Goal: Task Accomplishment & Management: Manage account settings

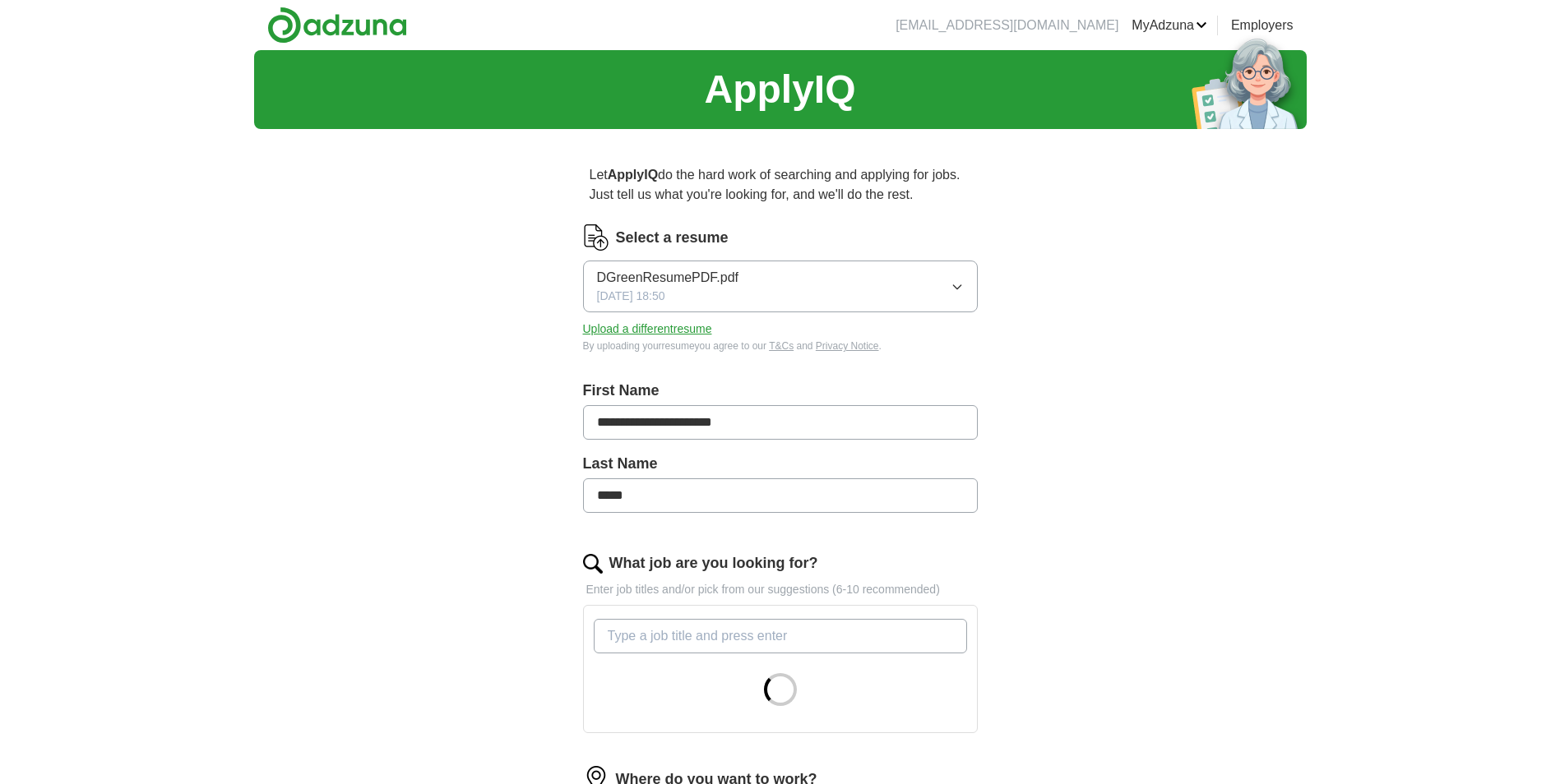
click at [679, 326] on button "Upload a different resume" at bounding box center [648, 328] width 129 height 17
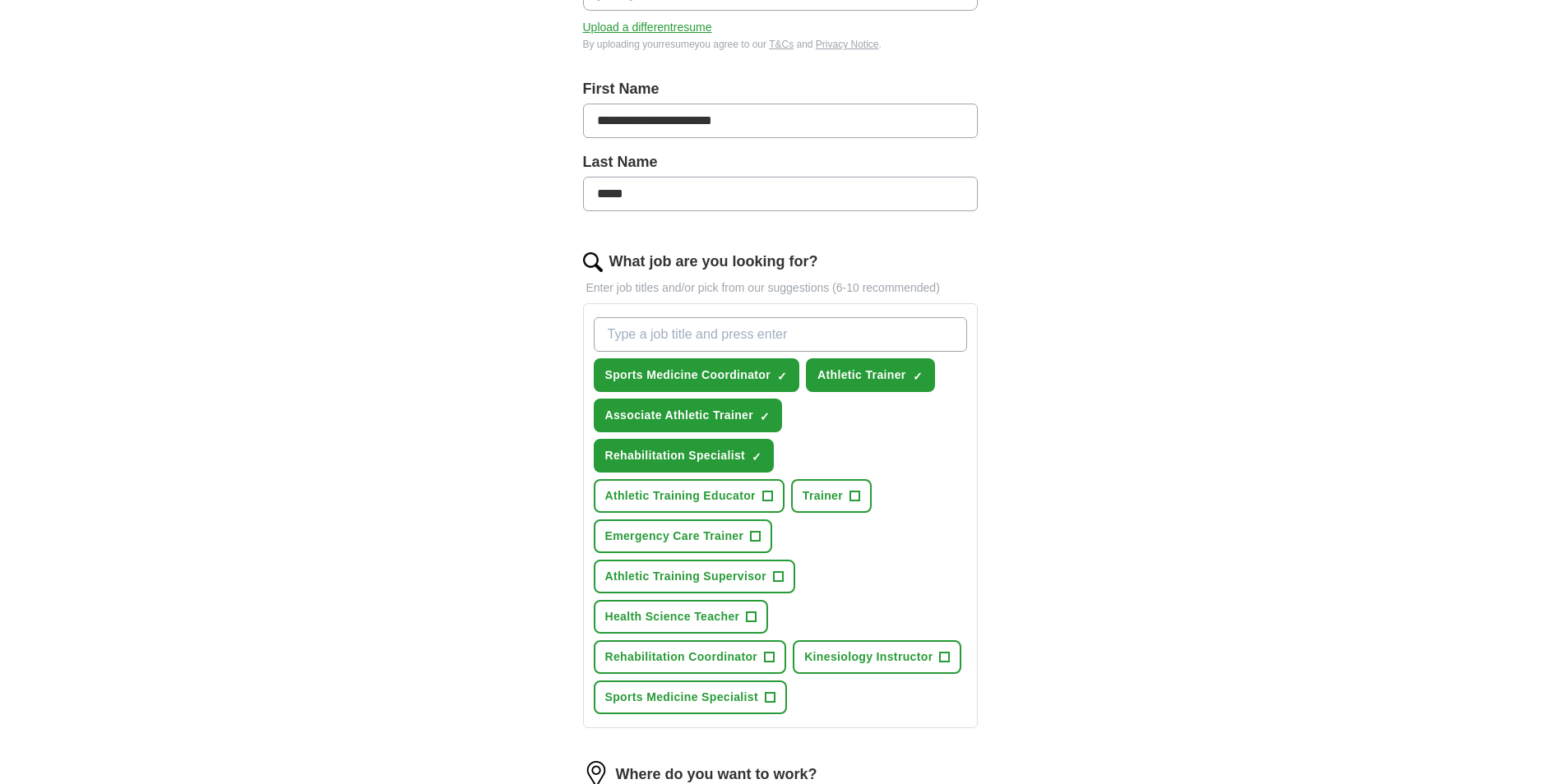
scroll to position [411, 0]
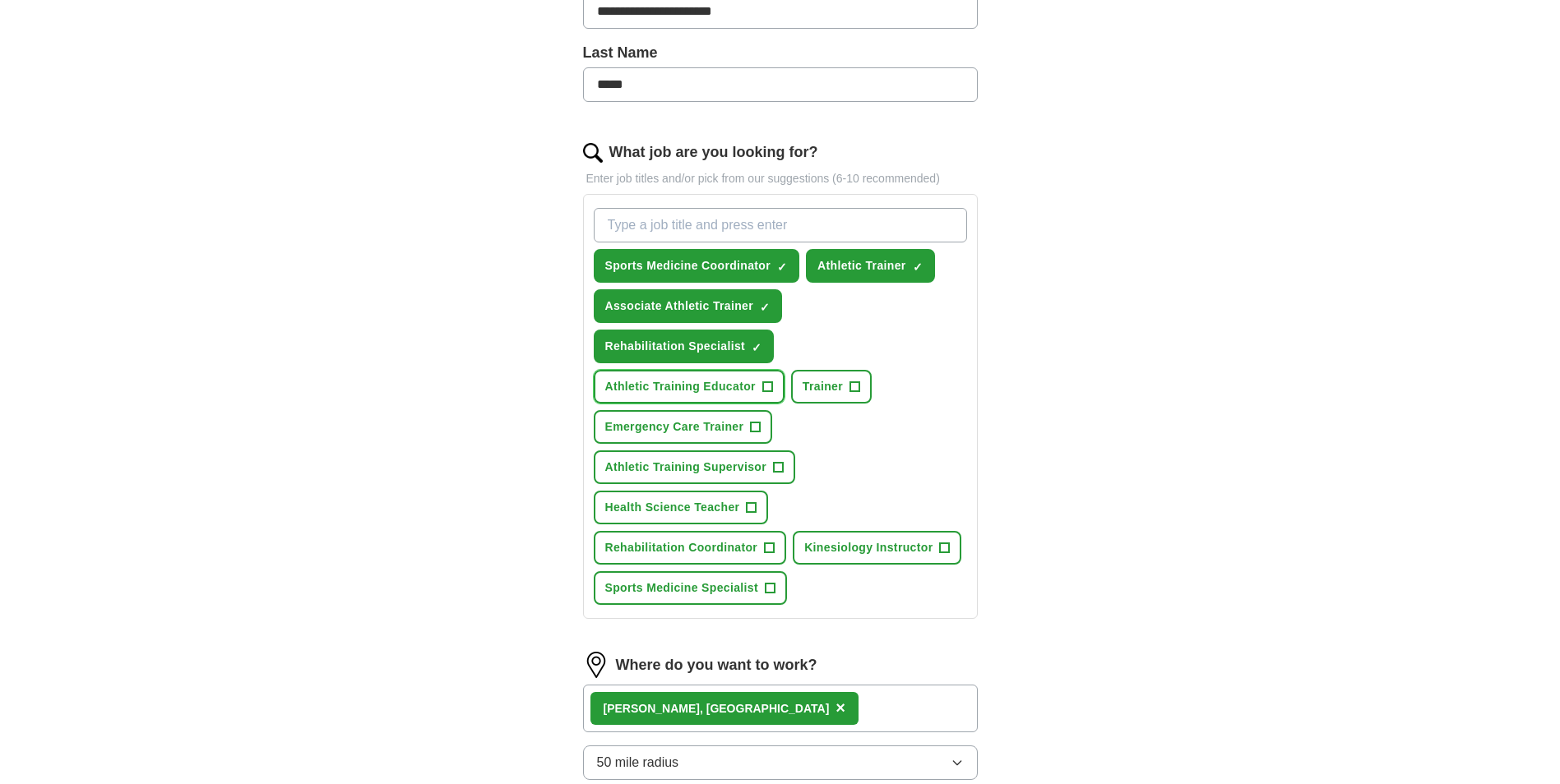
click at [762, 386] on span "+" at bounding box center [767, 387] width 10 height 13
click at [782, 470] on span "+" at bounding box center [778, 467] width 10 height 13
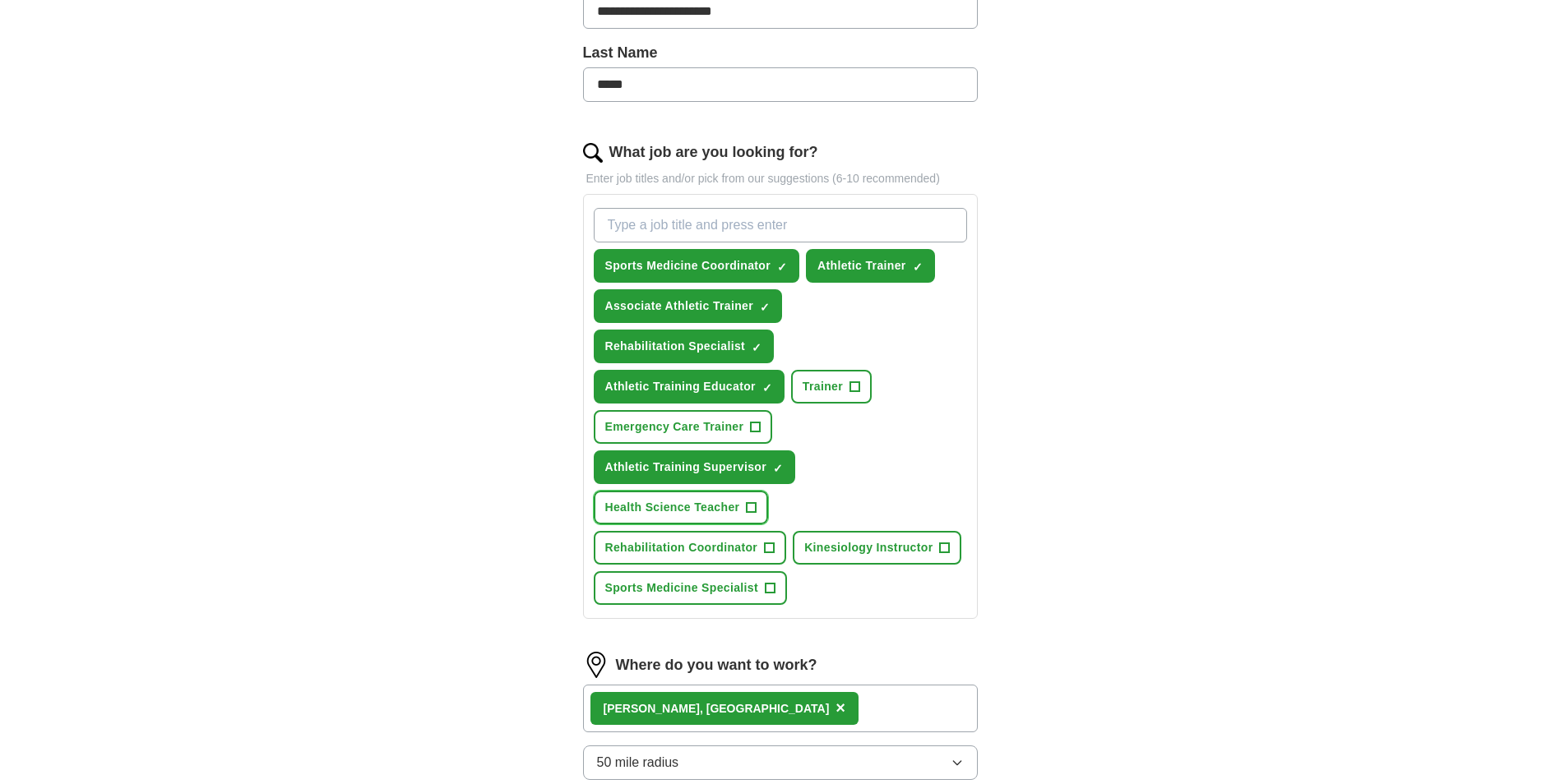
click at [755, 513] on span "+" at bounding box center [751, 508] width 10 height 13
click at [767, 551] on span "+" at bounding box center [769, 548] width 10 height 13
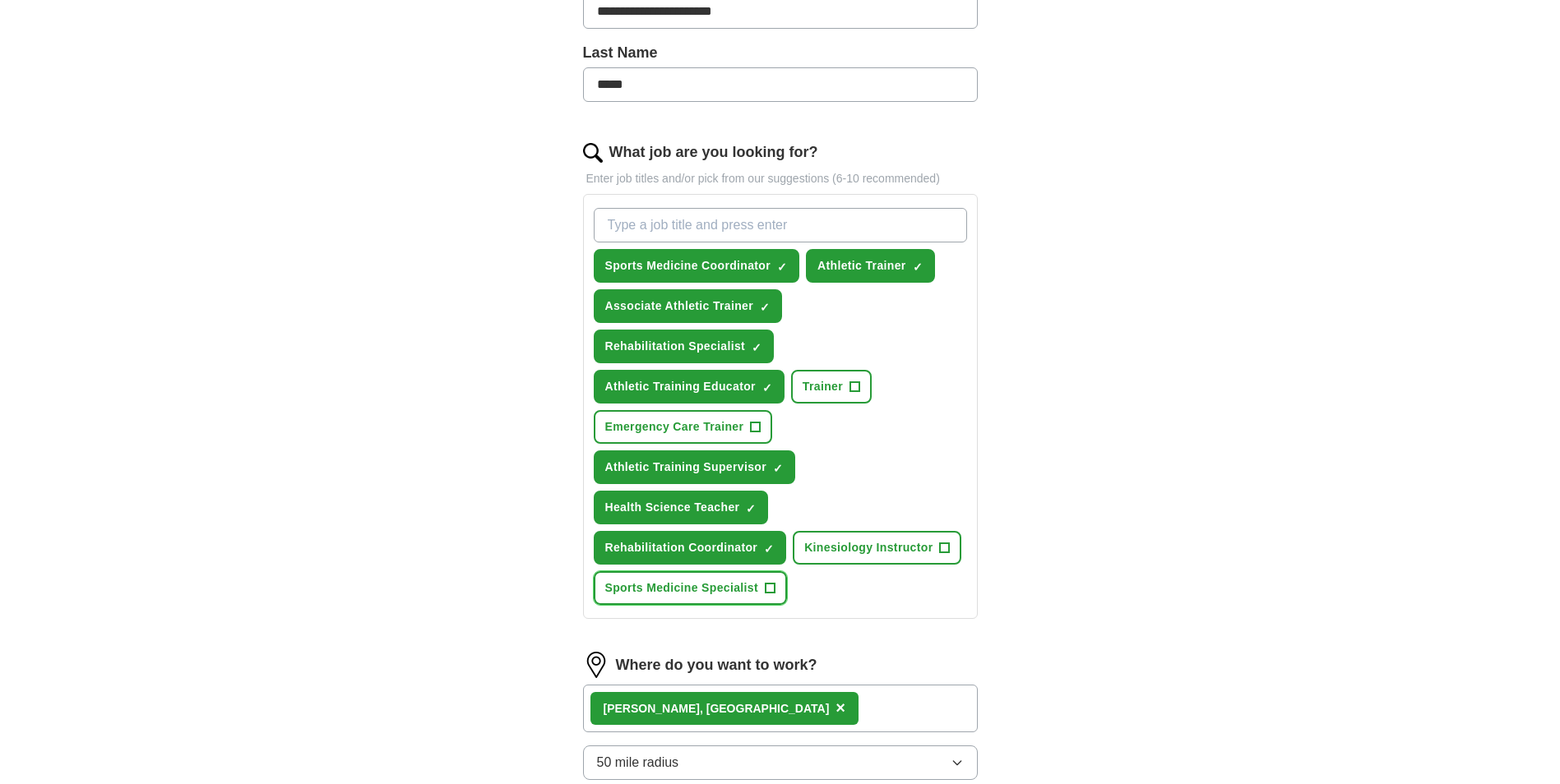
click at [776, 585] on button "Sports Medicine Specialist +" at bounding box center [691, 588] width 194 height 34
click at [948, 546] on span "+" at bounding box center [944, 548] width 10 height 13
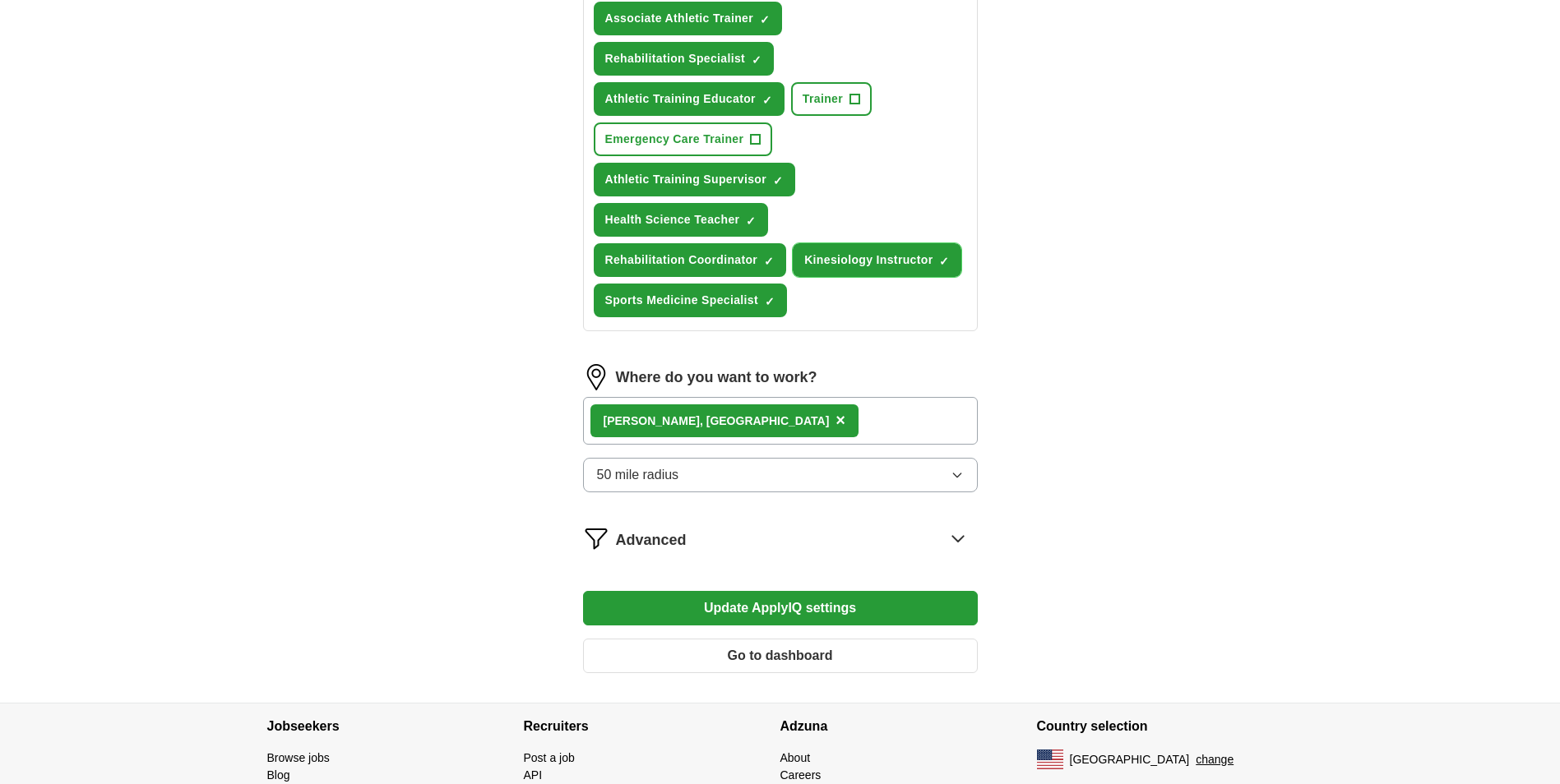
scroll to position [783, 0]
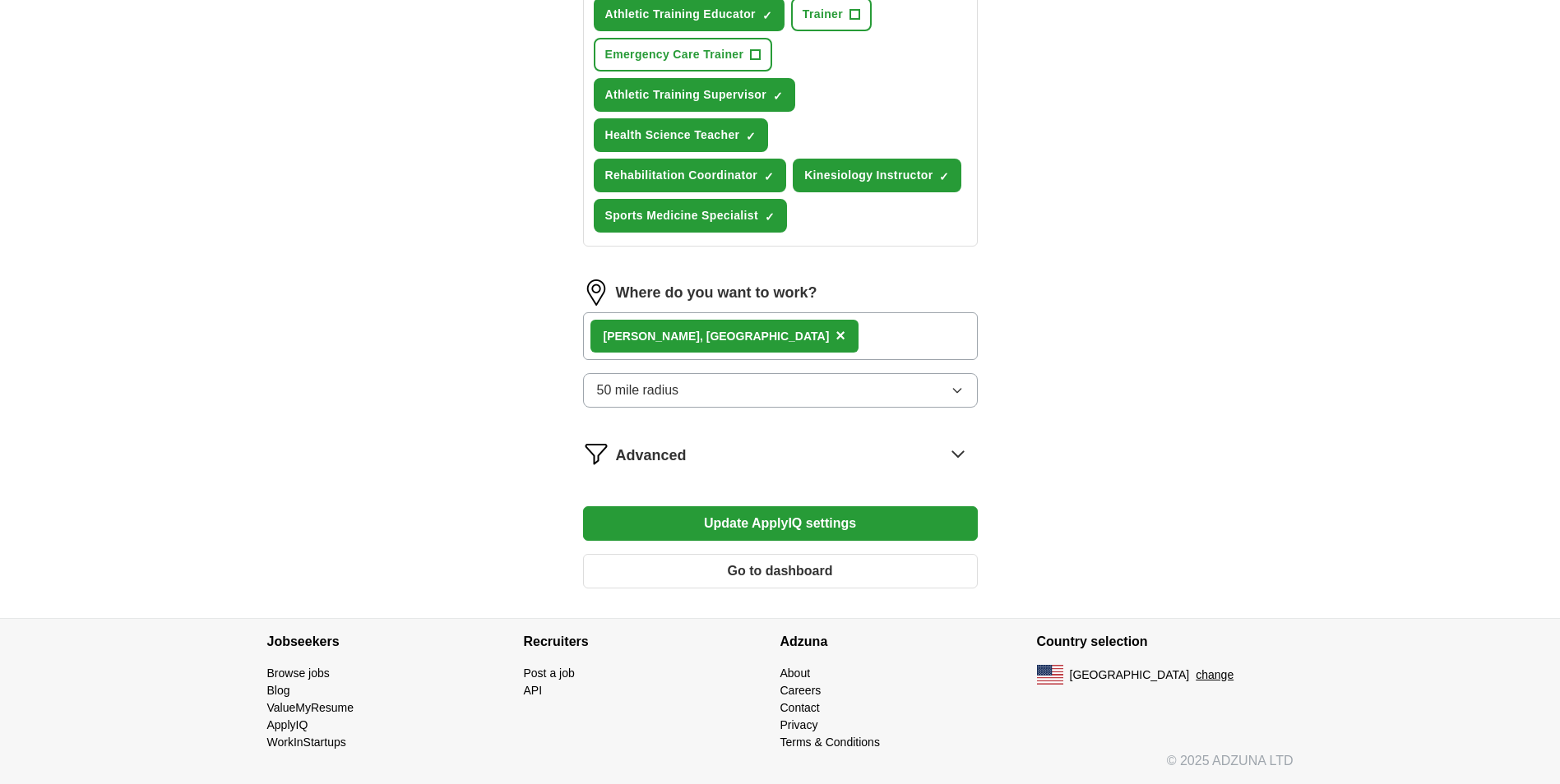
click at [788, 523] on button "Update ApplyIQ settings" at bounding box center [781, 523] width 395 height 34
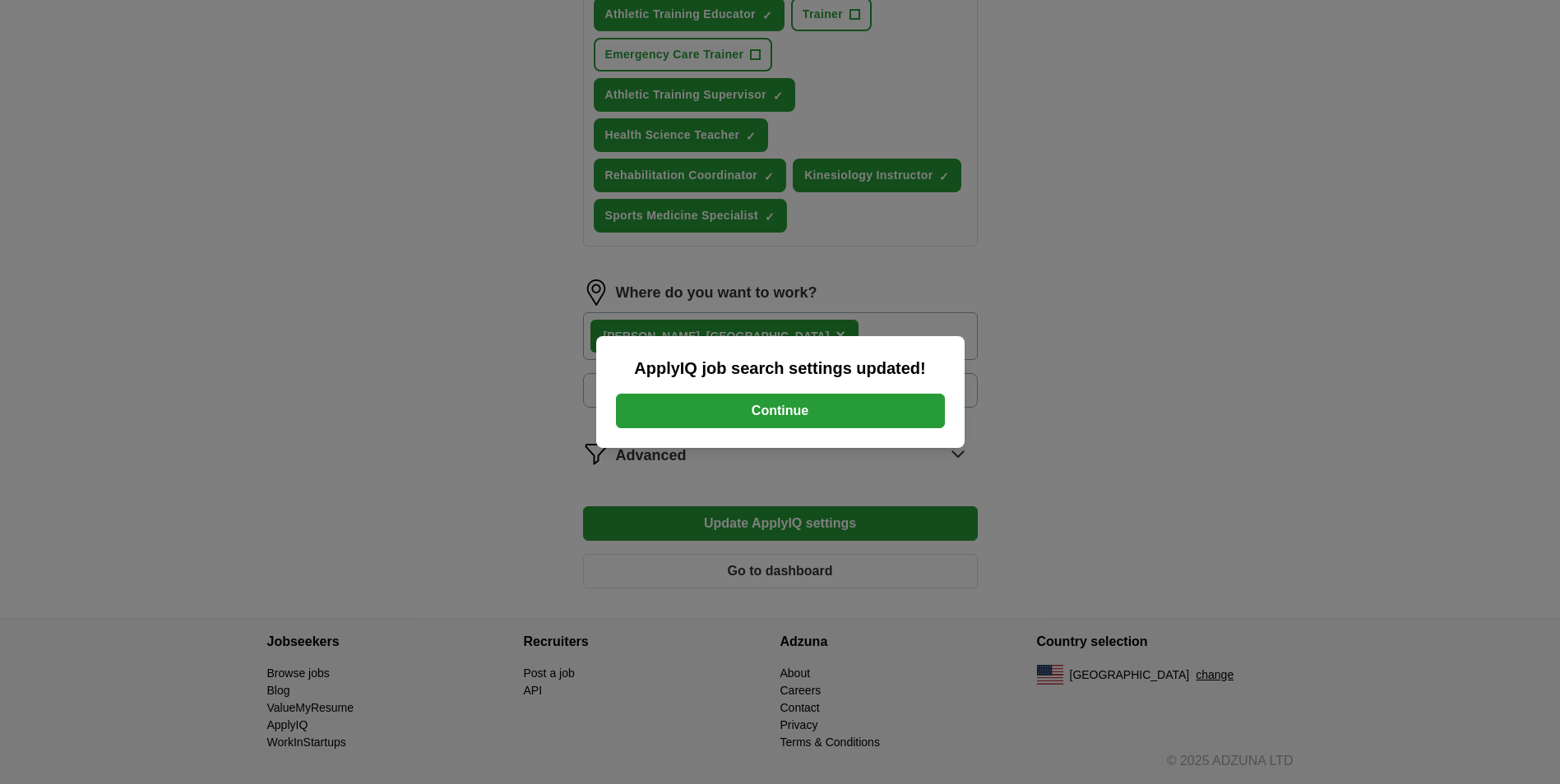
click at [776, 414] on button "Continue" at bounding box center [780, 411] width 329 height 34
